Goal: Transaction & Acquisition: Purchase product/service

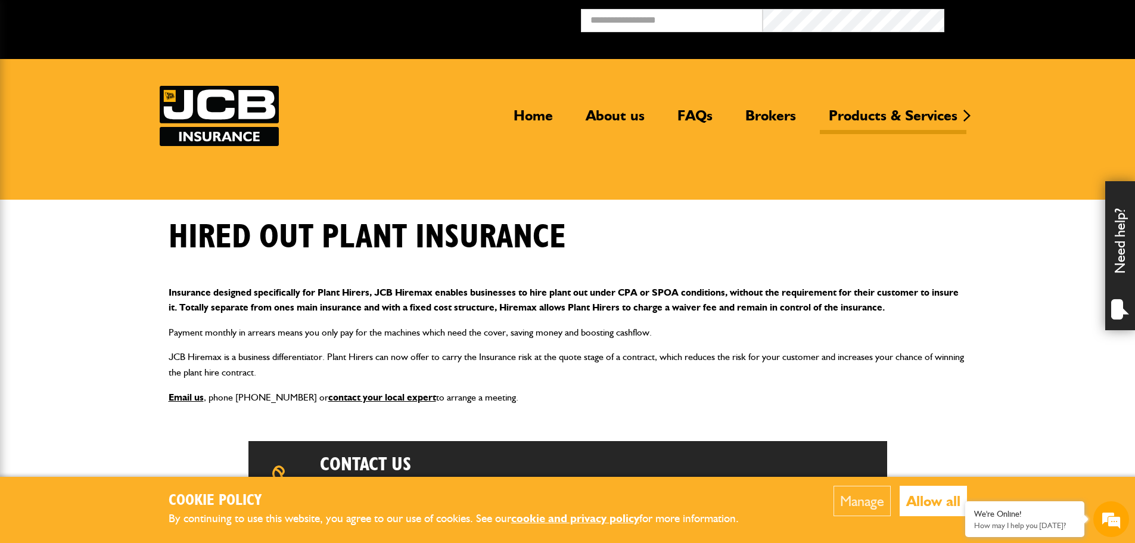
click at [920, 500] on button "Allow all" at bounding box center [932, 500] width 67 height 30
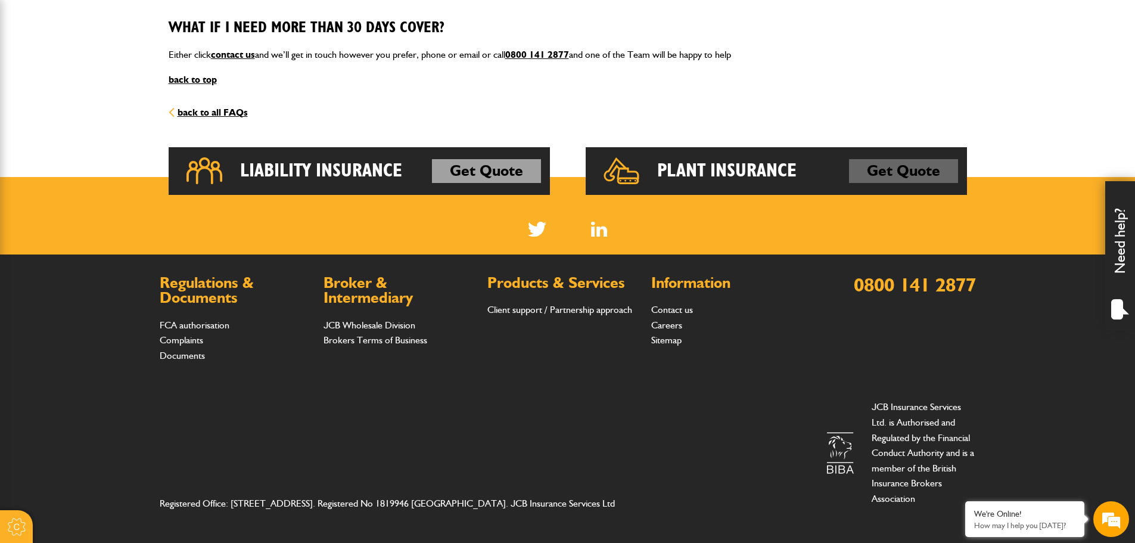
click at [872, 170] on link "Get Quote" at bounding box center [903, 171] width 109 height 24
